Goal: Task Accomplishment & Management: Complete application form

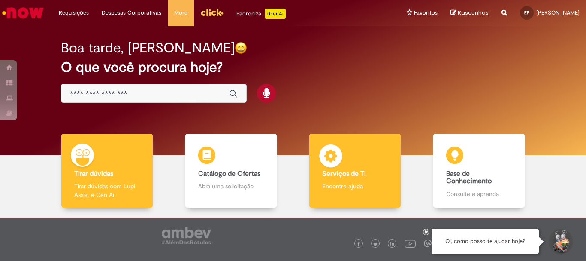
click at [329, 176] on b "Serviços de TI" at bounding box center [344, 173] width 44 height 9
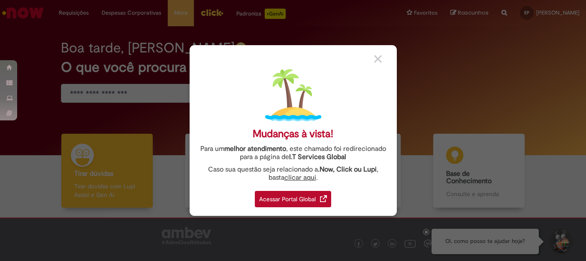
click at [291, 197] on div "Acessar Portal Global" at bounding box center [293, 199] width 76 height 16
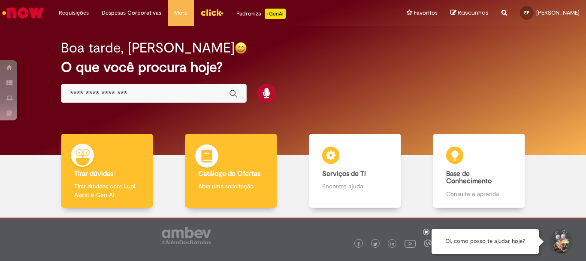
click at [237, 183] on p "Abra uma solicitação" at bounding box center [230, 186] width 65 height 9
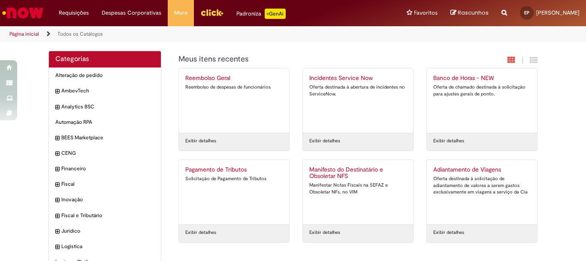
click at [502, 12] on icon "Search from all sources" at bounding box center [505, 7] width 6 height 15
click at [471, 11] on input "text" at bounding box center [487, 13] width 39 height 15
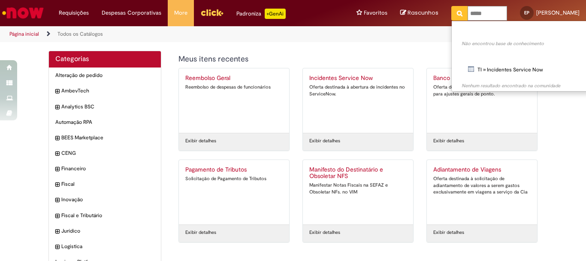
type input "*****"
click at [33, 9] on img "Ir para a Homepage" at bounding box center [23, 12] width 44 height 17
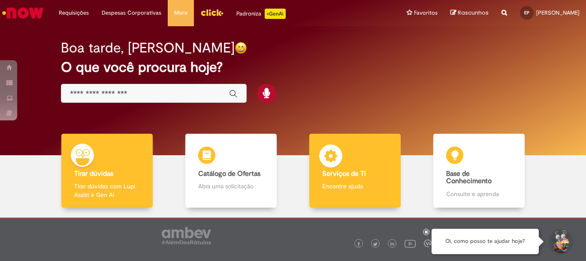
click at [360, 194] on div "Serviços de TI Serviços de TI Encontre ajuda" at bounding box center [354, 170] width 91 height 74
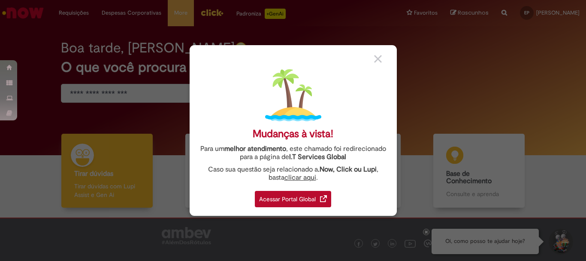
click at [380, 56] on img at bounding box center [378, 59] width 8 height 8
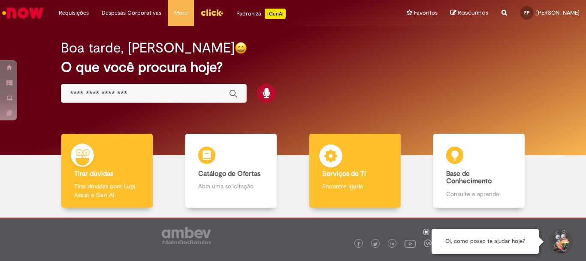
click at [333, 167] on img at bounding box center [331, 157] width 26 height 26
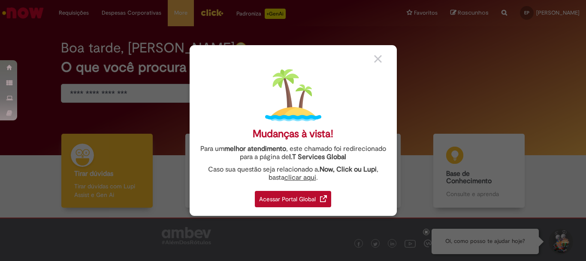
click at [380, 55] on img at bounding box center [378, 59] width 8 height 8
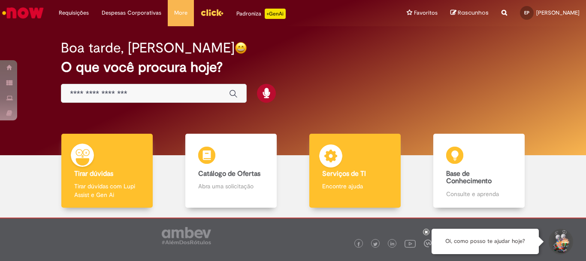
click at [321, 169] on img at bounding box center [331, 157] width 26 height 26
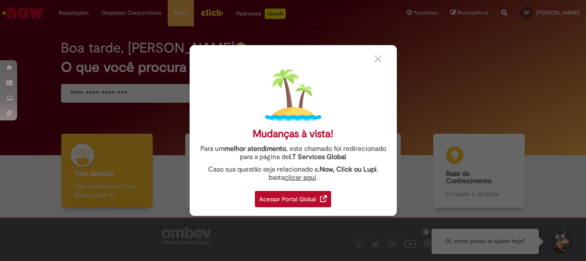
click at [296, 196] on div "Acessar Portal Global" at bounding box center [293, 199] width 76 height 16
